Goal: Check status

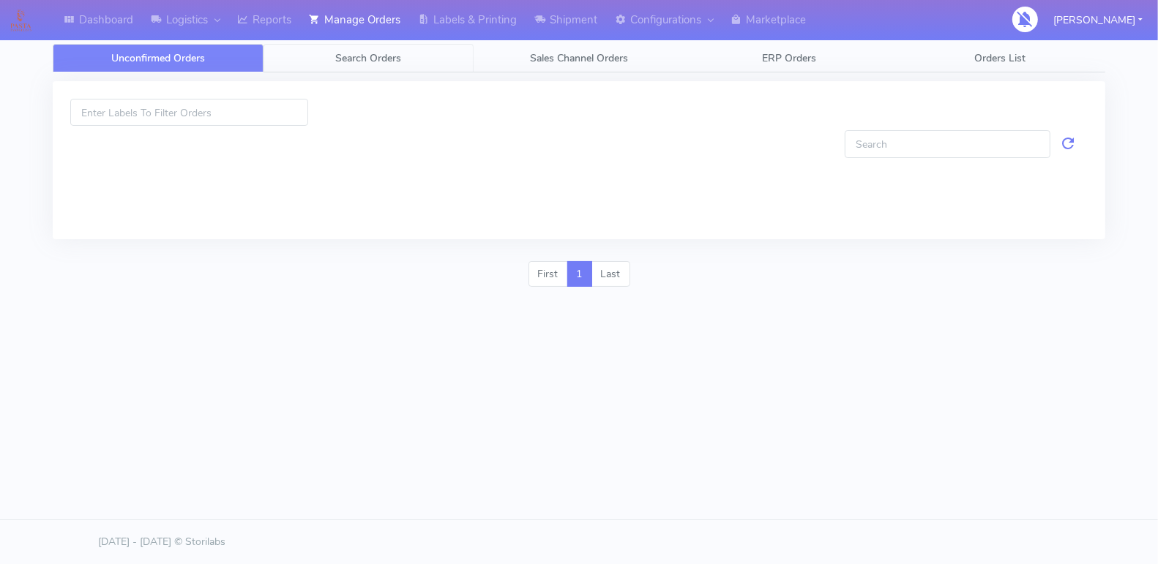
click at [372, 59] on span "Search Orders" at bounding box center [368, 58] width 66 height 14
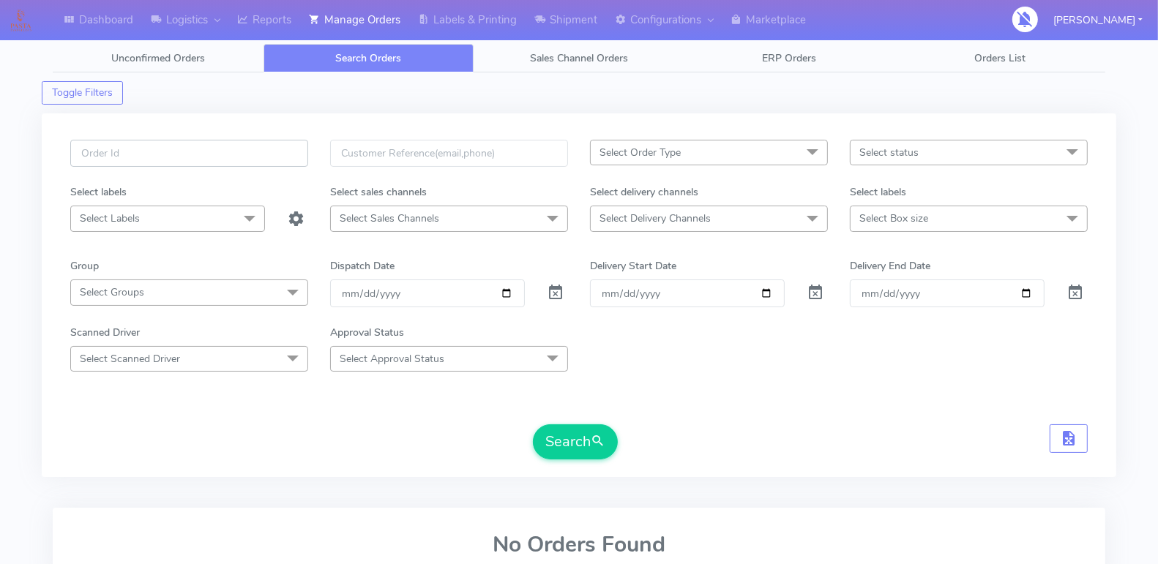
click at [225, 165] on input "text" at bounding box center [189, 153] width 238 height 27
paste input "#1619640_1"
type input "#1619640"
click at [557, 289] on span at bounding box center [556, 296] width 18 height 14
click at [579, 437] on button "Search" at bounding box center [575, 441] width 85 height 35
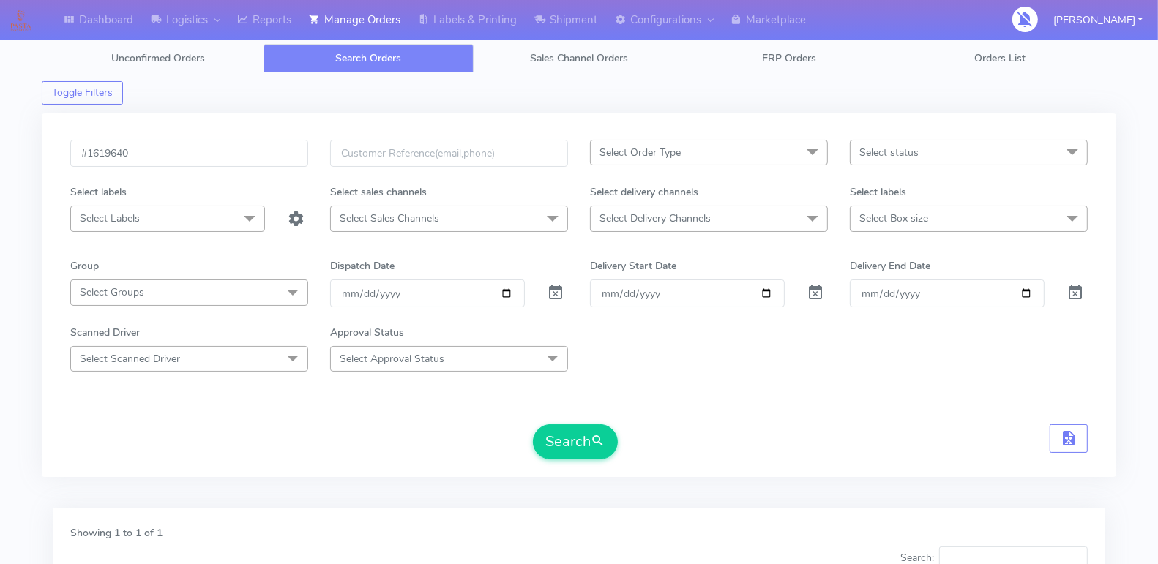
scroll to position [241, 0]
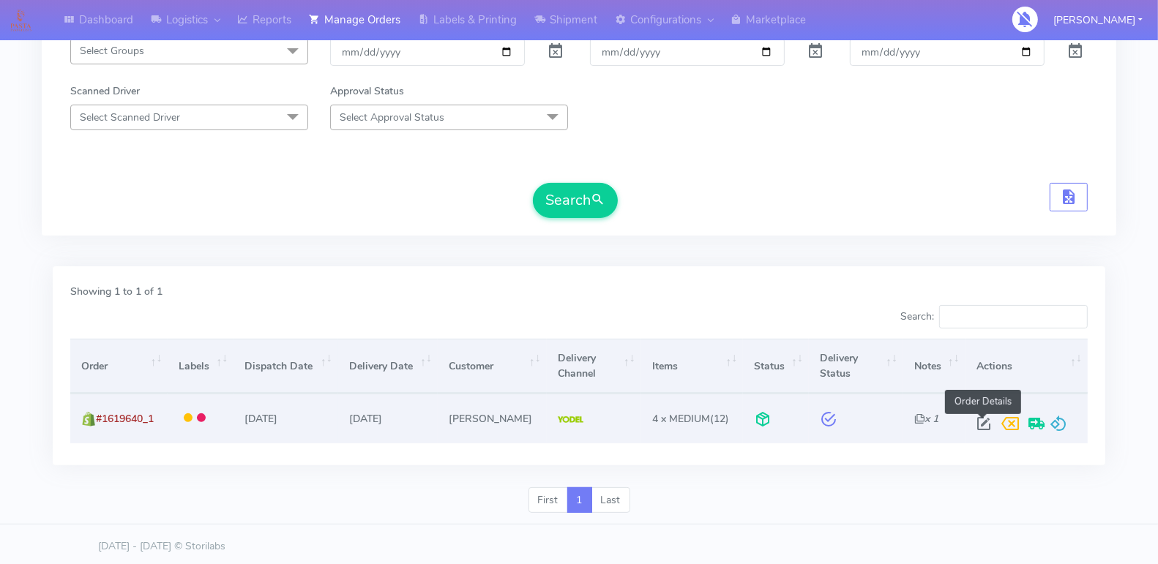
click at [987, 422] on span at bounding box center [983, 427] width 26 height 14
select select "5"
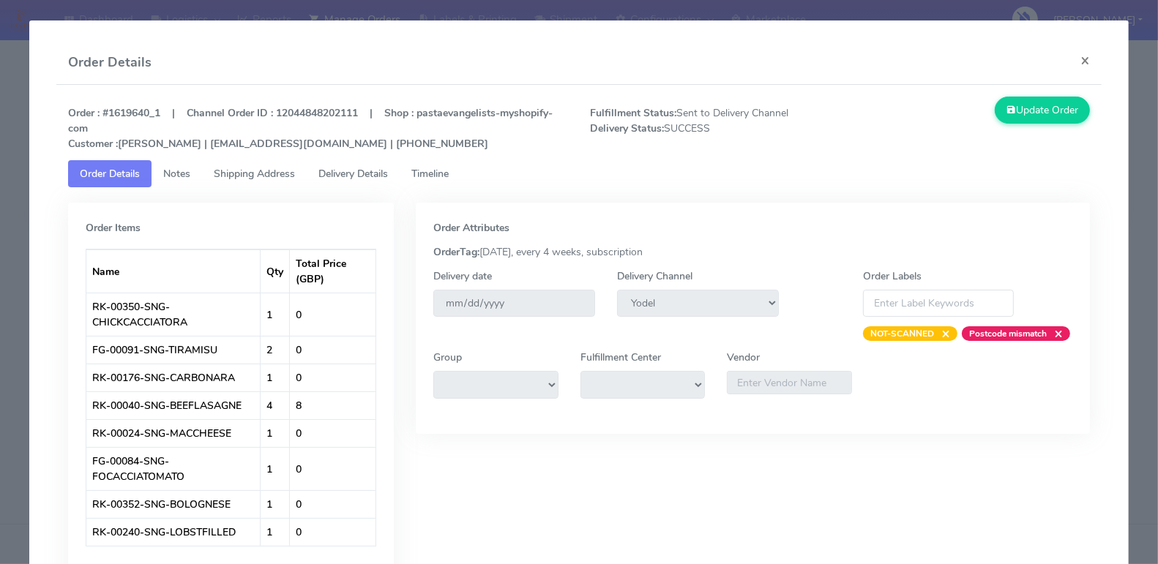
click at [433, 174] on span "Timeline" at bounding box center [429, 174] width 37 height 14
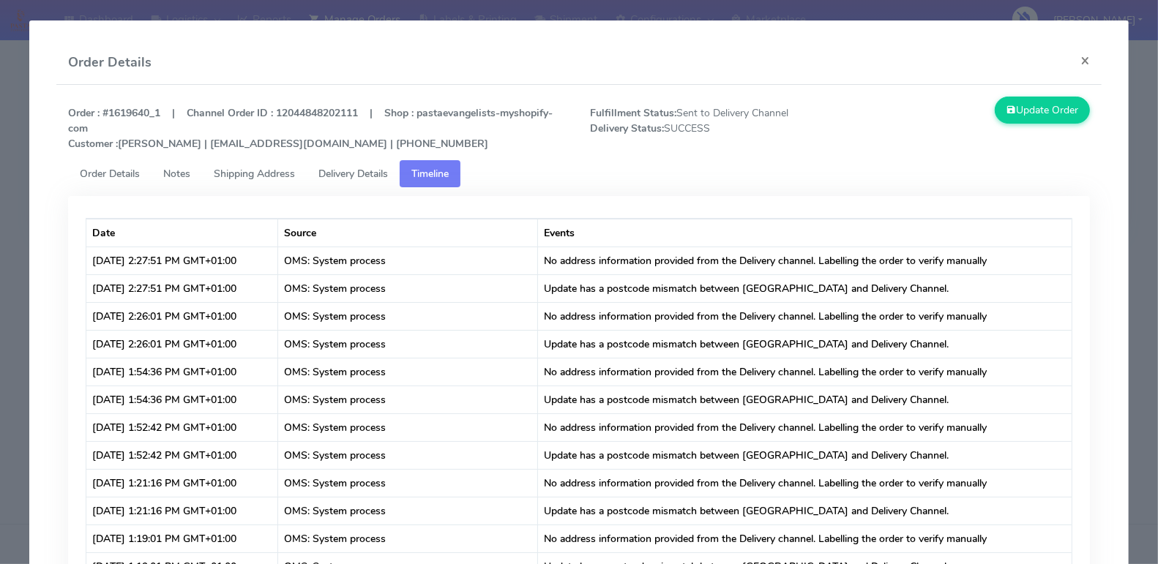
click at [361, 173] on span "Delivery Details" at bounding box center [353, 174] width 70 height 14
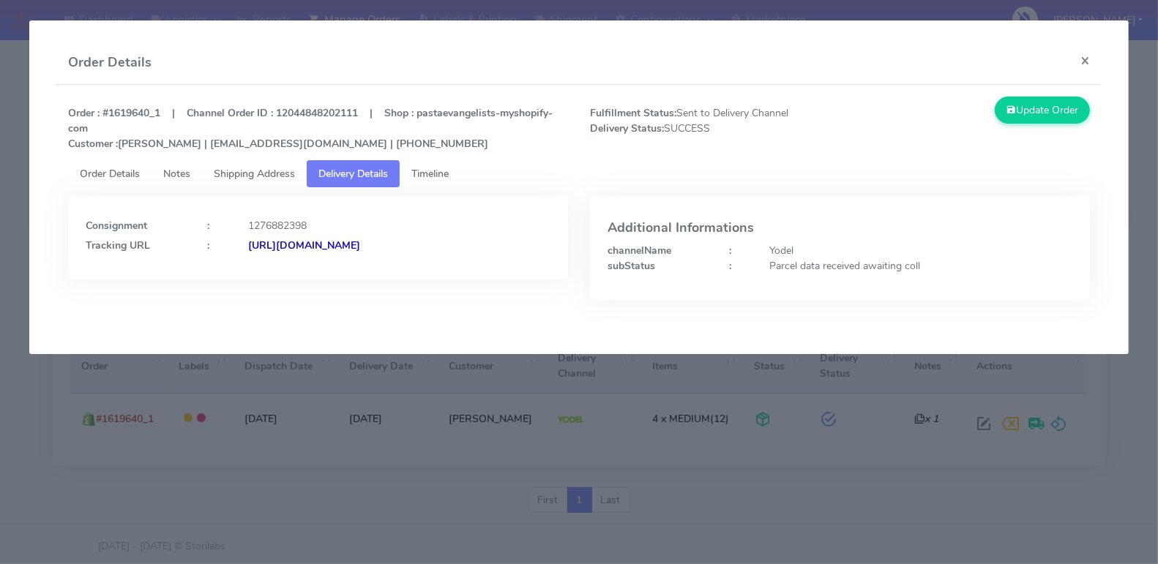
click at [634, 268] on strong "subStatus" at bounding box center [631, 266] width 48 height 14
copy strong "subStatus"
click at [825, 262] on div "Parcel data received awaiting coll" at bounding box center [921, 265] width 324 height 15
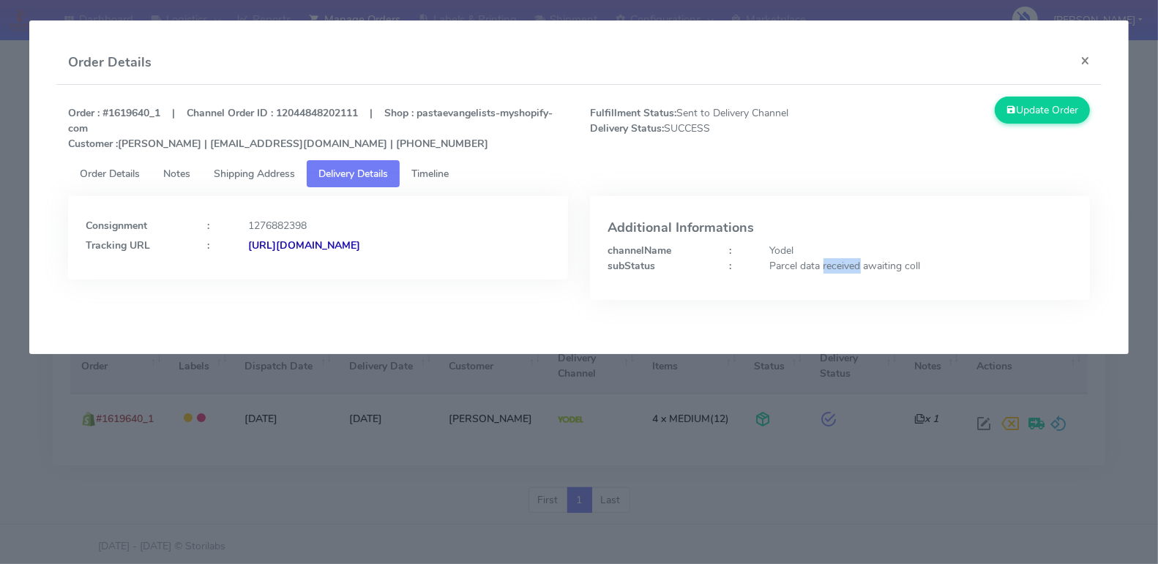
click at [825, 262] on div "Parcel data received awaiting coll" at bounding box center [921, 265] width 324 height 15
click at [736, 275] on div "Additional Informations channelName : Yodel subStatus : Parcel data received aw…" at bounding box center [840, 248] width 500 height 104
click at [610, 262] on strong "subStatus" at bounding box center [631, 266] width 48 height 14
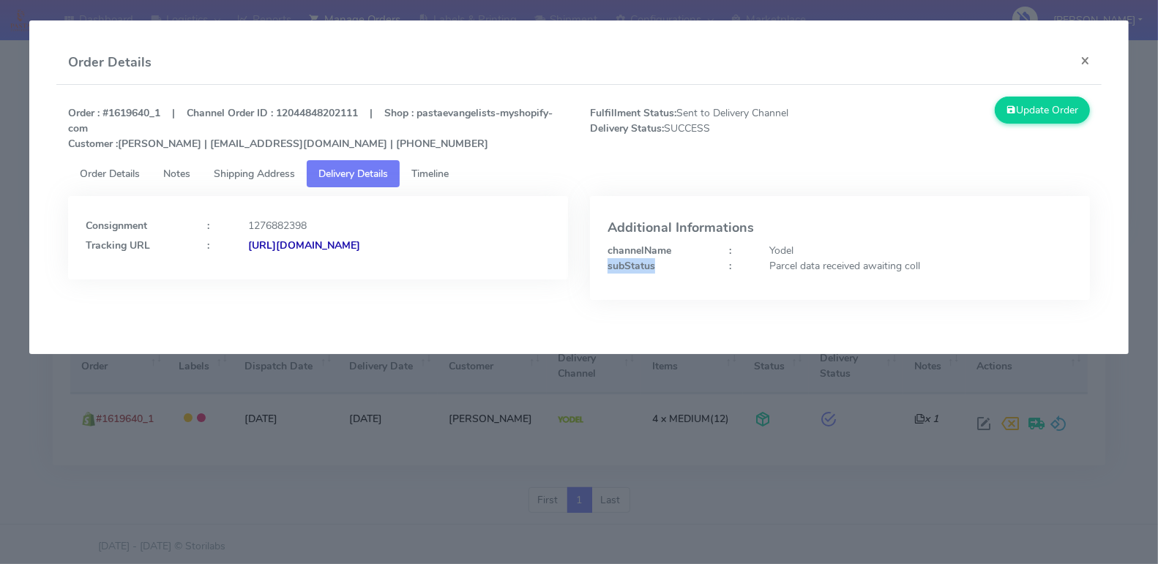
copy strong "subStatus"
click at [789, 271] on div "Parcel data received awaiting coll" at bounding box center [921, 265] width 324 height 15
copy div "Parcel data received awaiting coll"
